Goal: Information Seeking & Learning: Learn about a topic

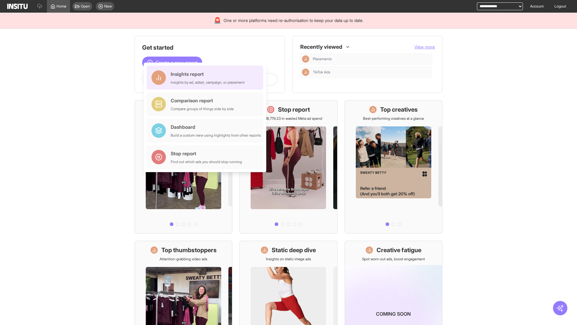
click at [207, 78] on div "Insights report Insights by ad, adset, campaign, or placement" at bounding box center [208, 77] width 74 height 14
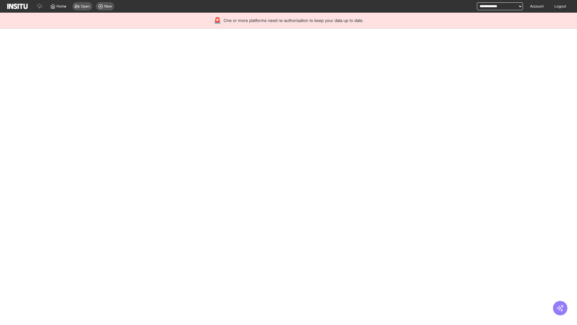
select select "**"
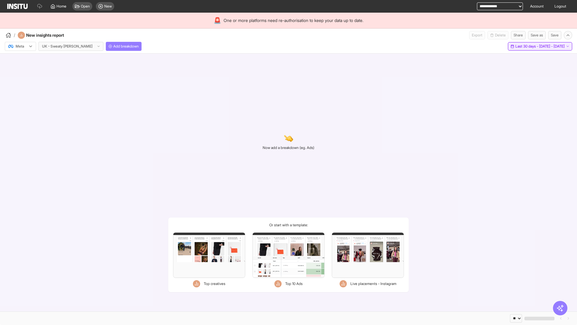
click at [528, 46] on span "Last 30 days - [DATE] - [DATE]" at bounding box center [540, 46] width 49 height 5
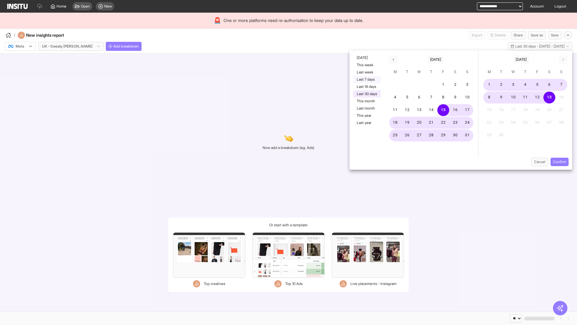
click at [366, 79] on button "Last 7 days" at bounding box center [367, 79] width 28 height 7
